Goal: Task Accomplishment & Management: Manage account settings

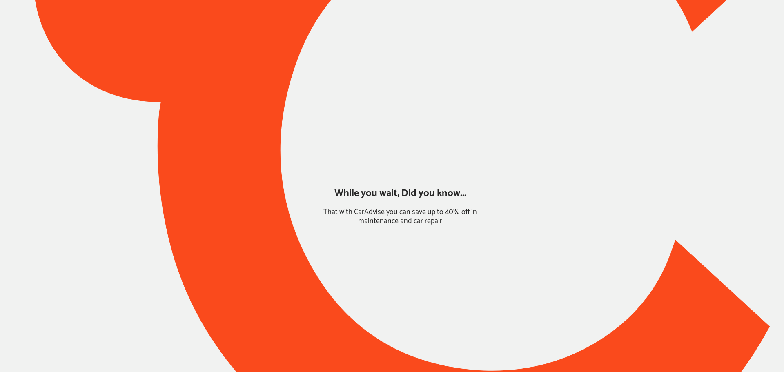
type input "*****"
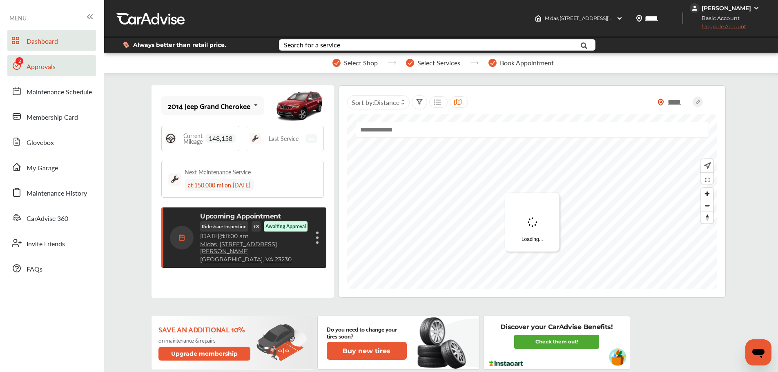
click at [40, 71] on span "Approvals" at bounding box center [41, 67] width 29 height 11
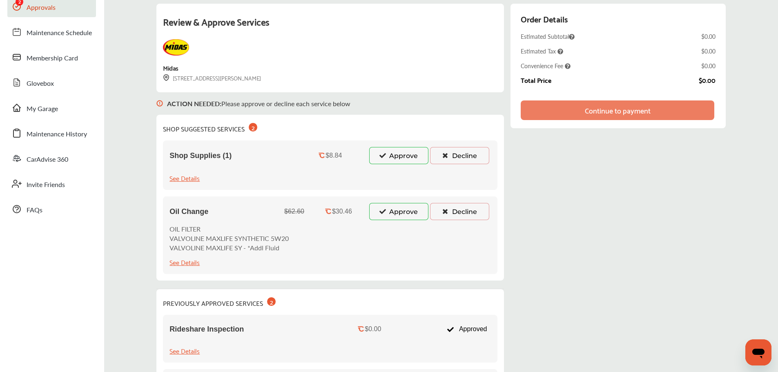
scroll to position [82, 0]
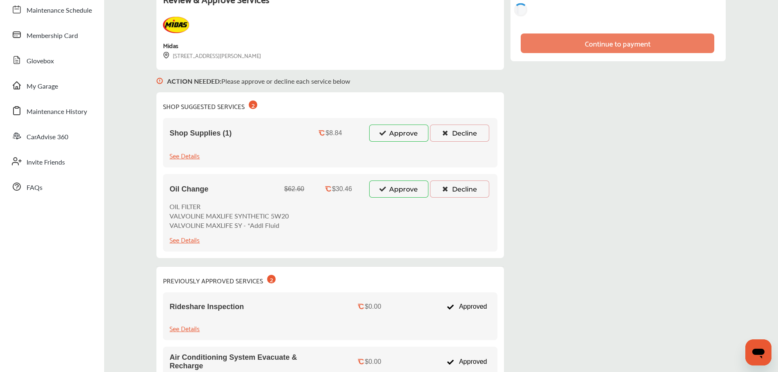
click at [405, 188] on button "Approve" at bounding box center [398, 188] width 59 height 17
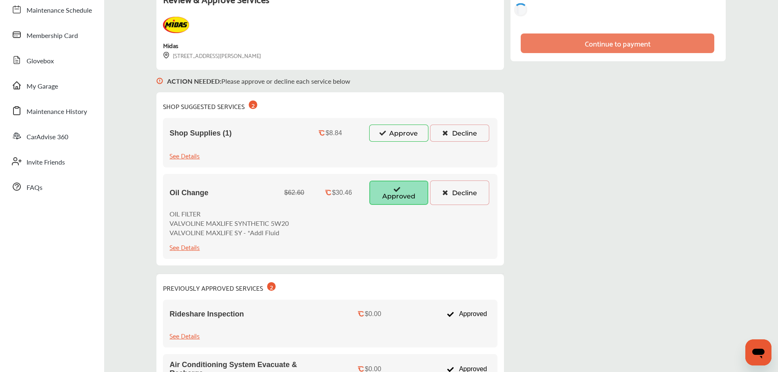
click at [404, 138] on button "Approve" at bounding box center [398, 133] width 59 height 17
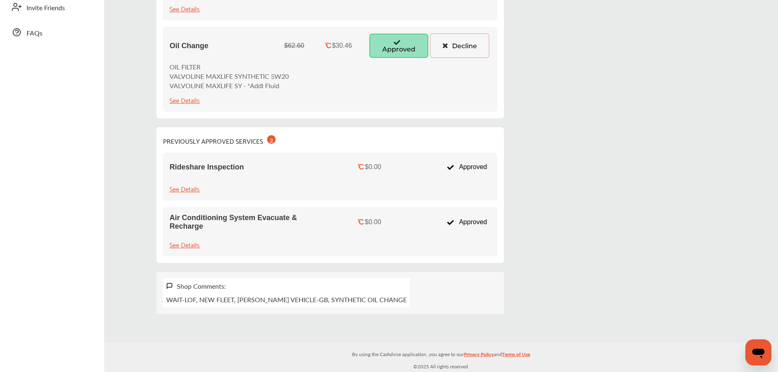
scroll to position [0, 0]
